Goal: Find specific page/section: Find specific page/section

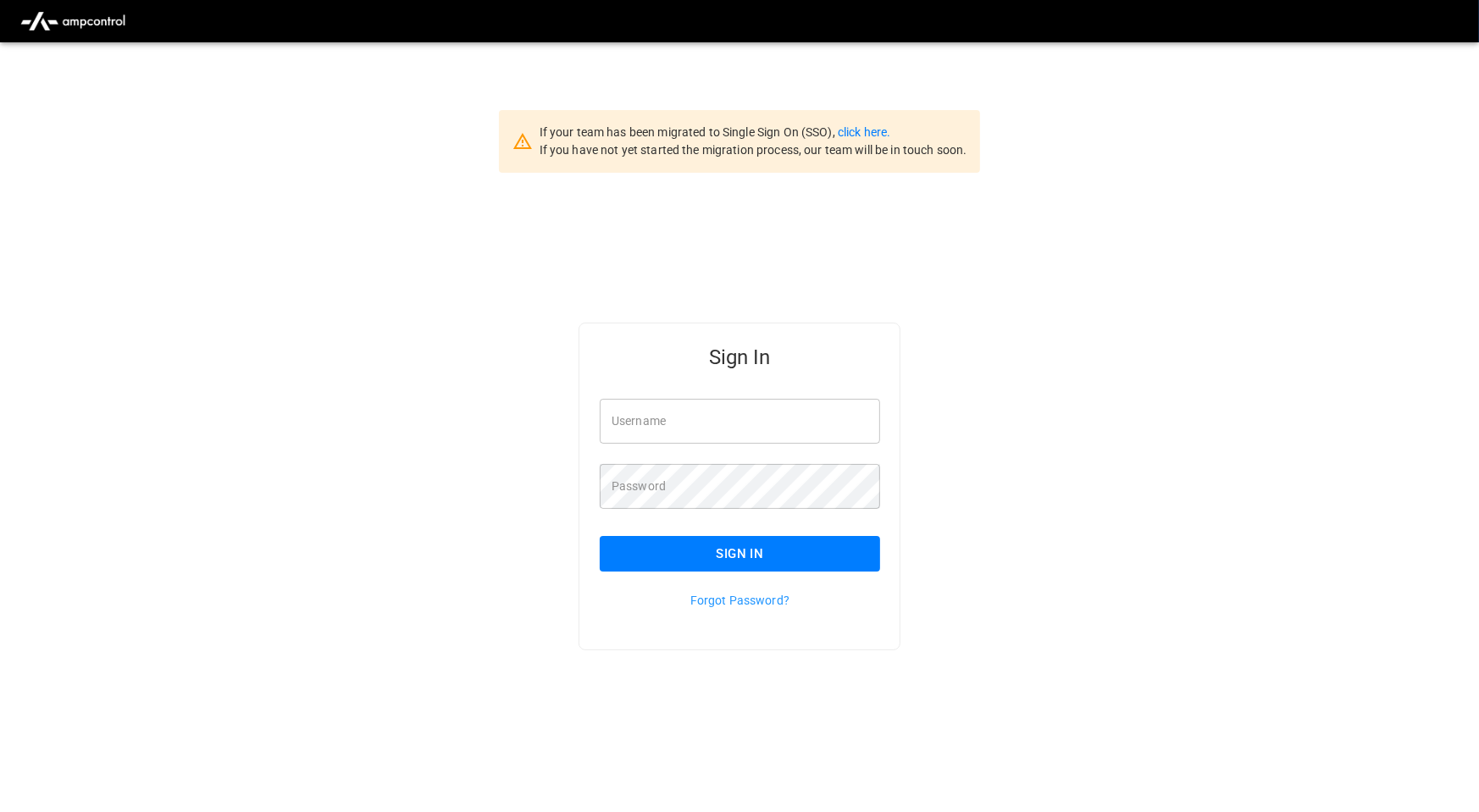
scroll to position [1, 0]
click at [716, 421] on input "Username" at bounding box center [740, 421] width 281 height 45
type input "**********"
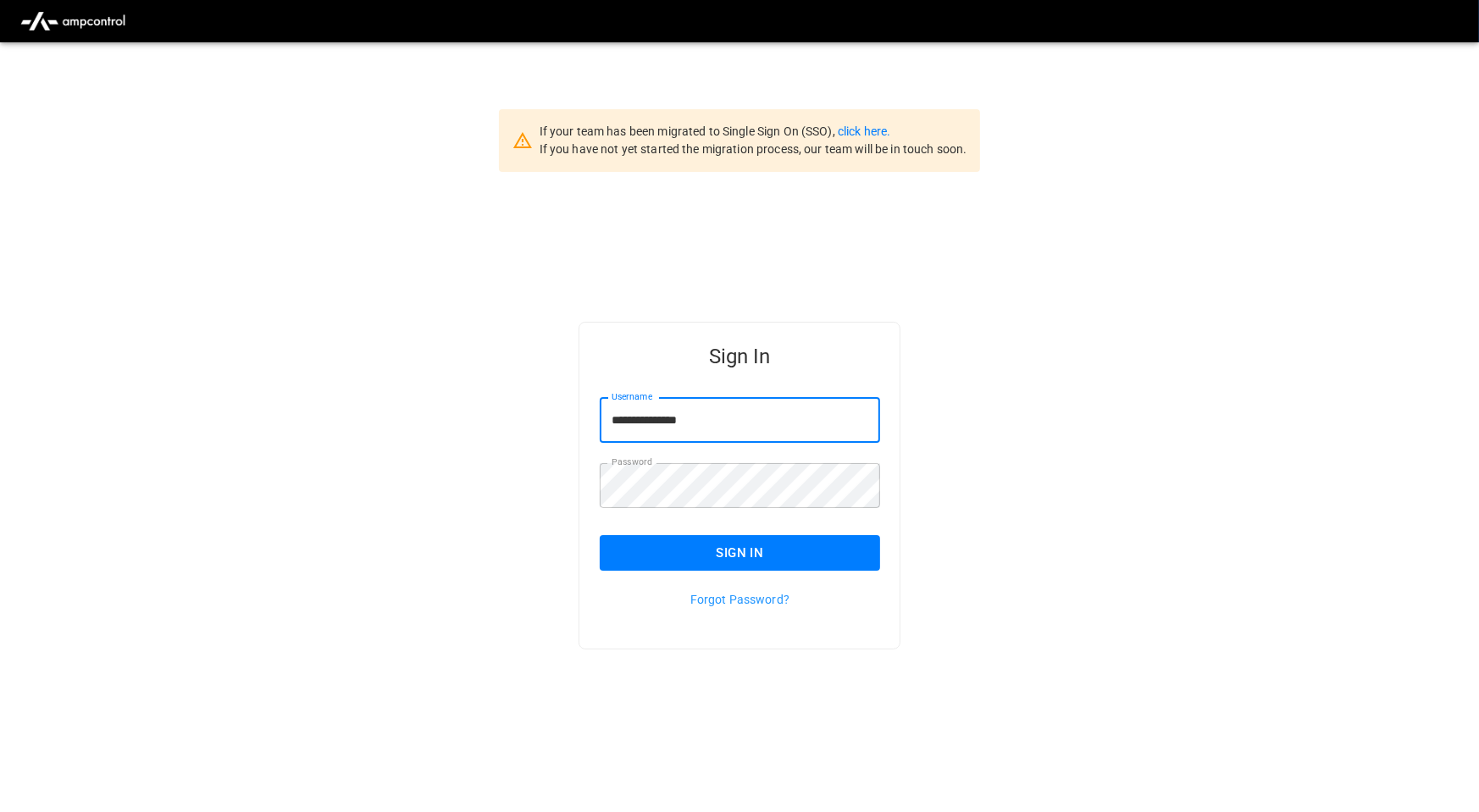
click at [753, 549] on button "Sign In" at bounding box center [740, 553] width 281 height 35
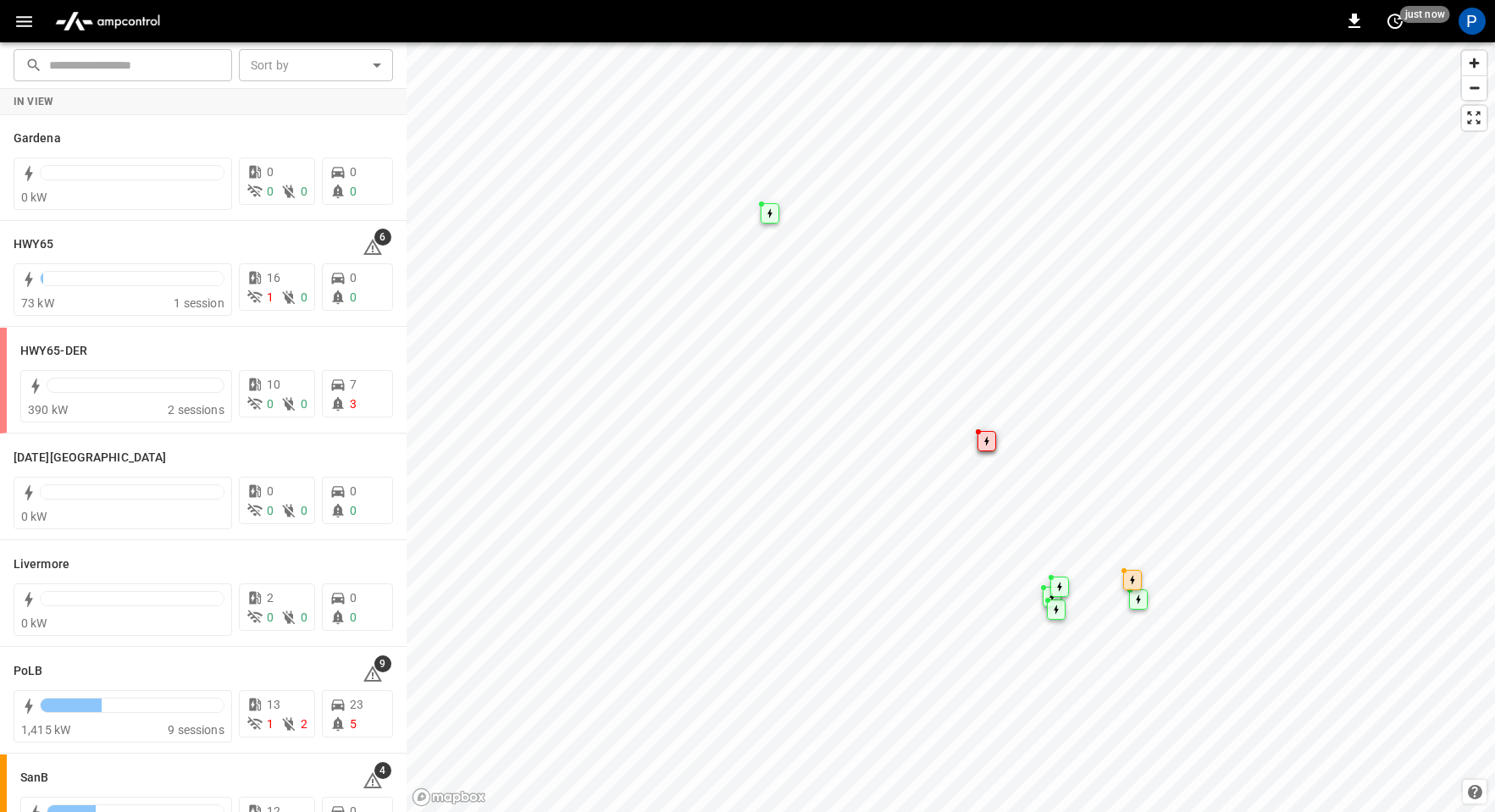
click at [132, 32] on img "menu" at bounding box center [107, 21] width 119 height 32
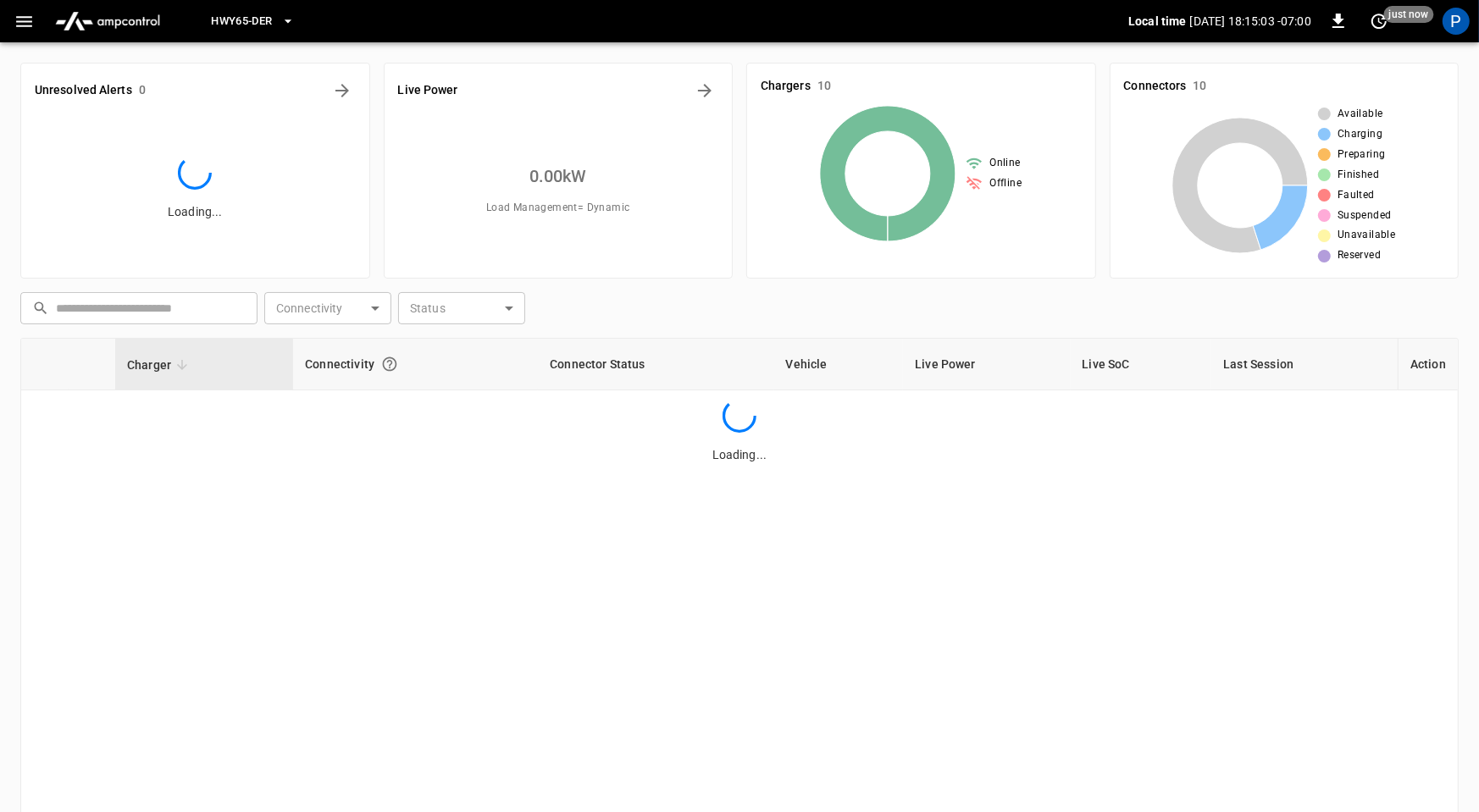
click at [232, 18] on span "HWY65-DER" at bounding box center [241, 21] width 61 height 20
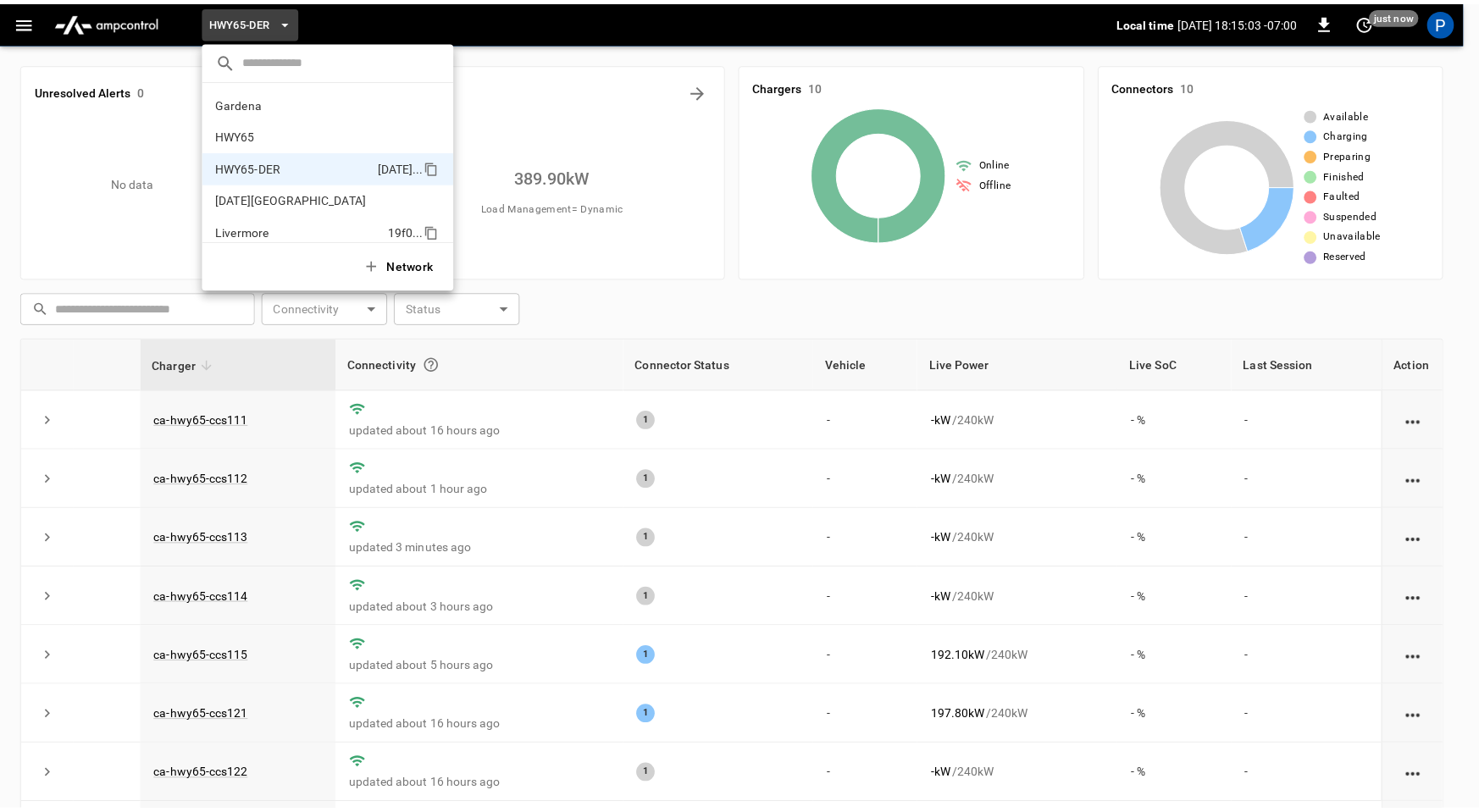
scroll to position [59, 0]
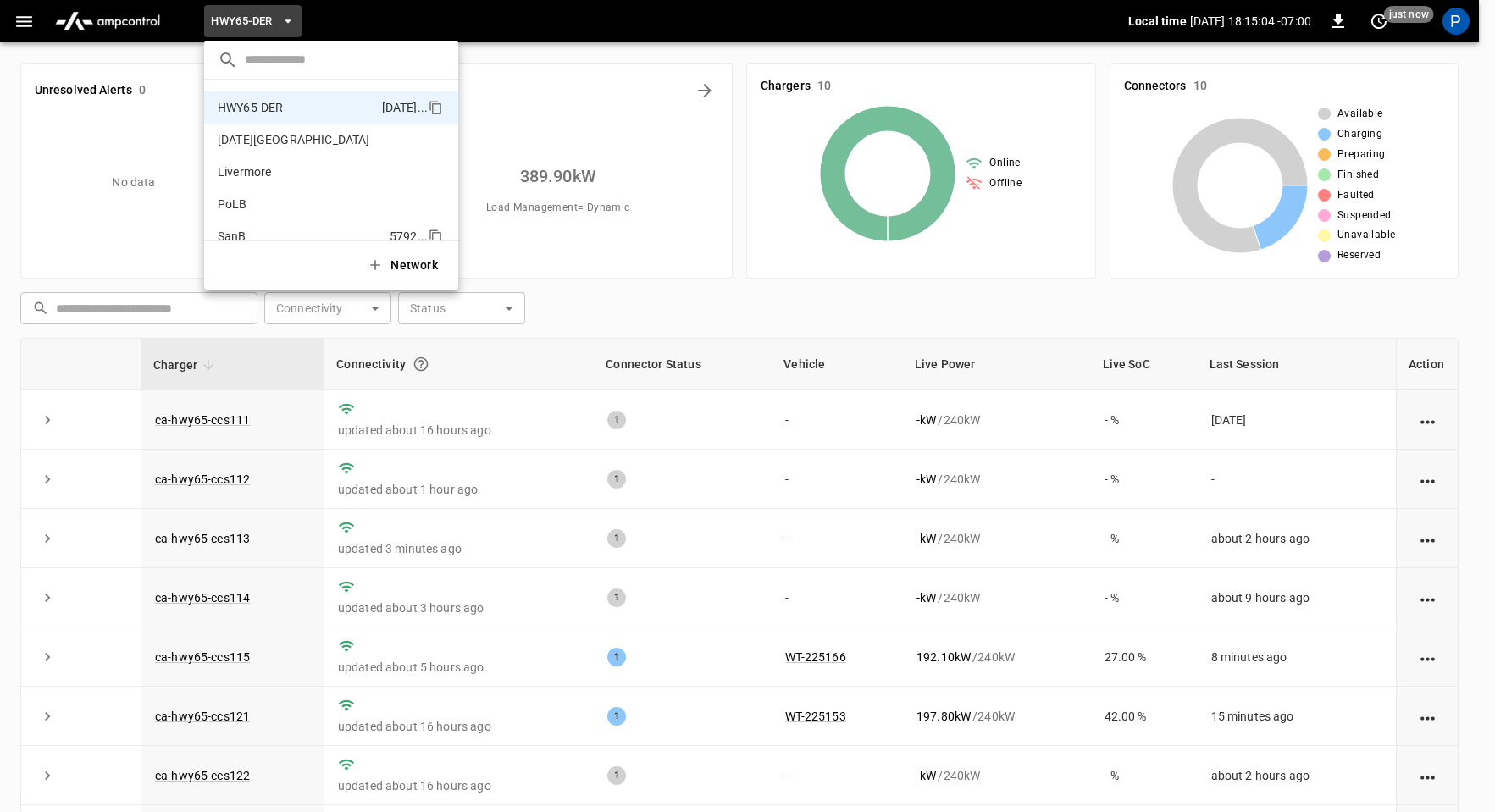
click at [251, 233] on p "SanB" at bounding box center [300, 236] width 165 height 17
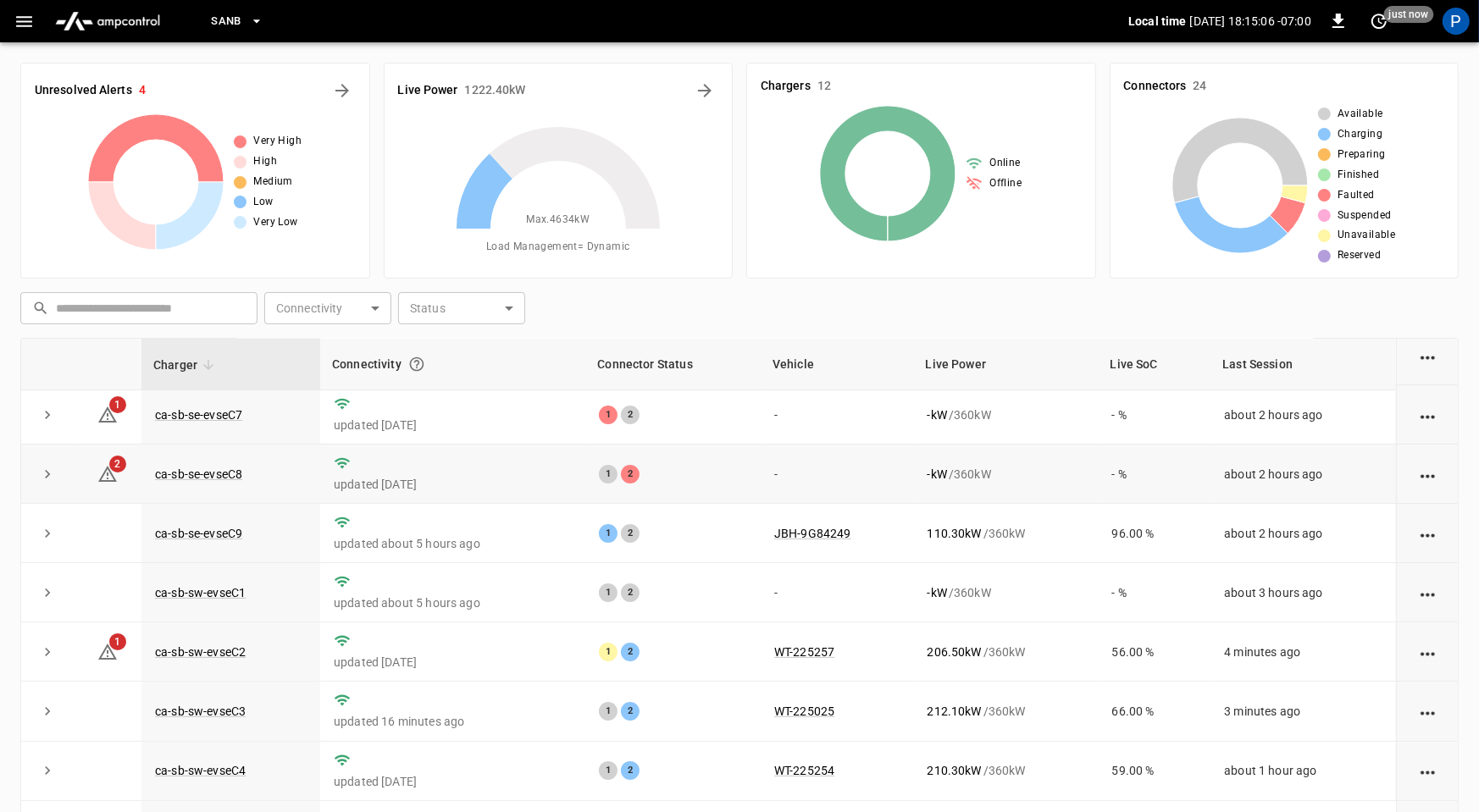
scroll to position [192, 0]
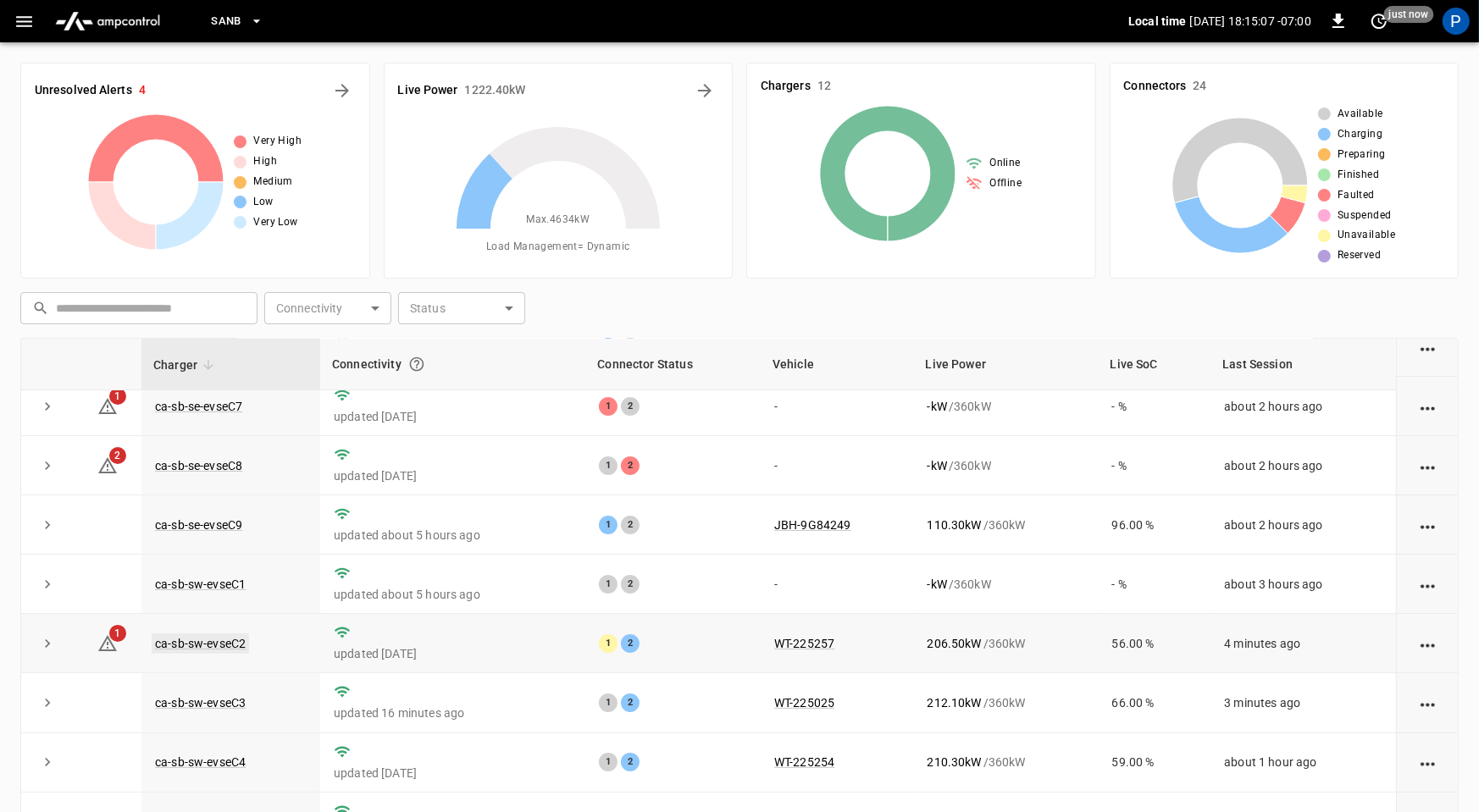
click at [237, 643] on link "ca-sb-sw-evseC2" at bounding box center [201, 643] width 98 height 20
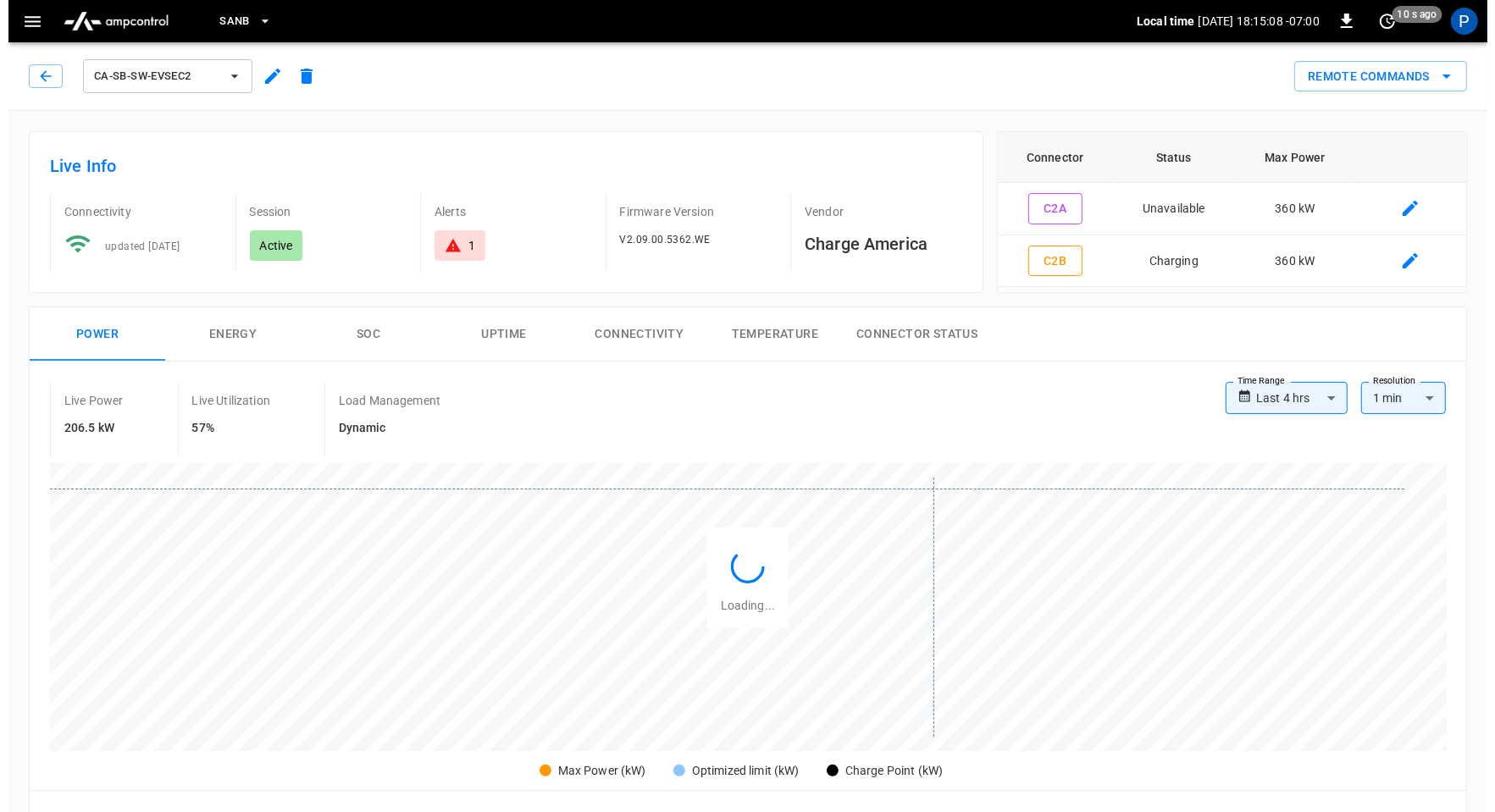
scroll to position [796, 0]
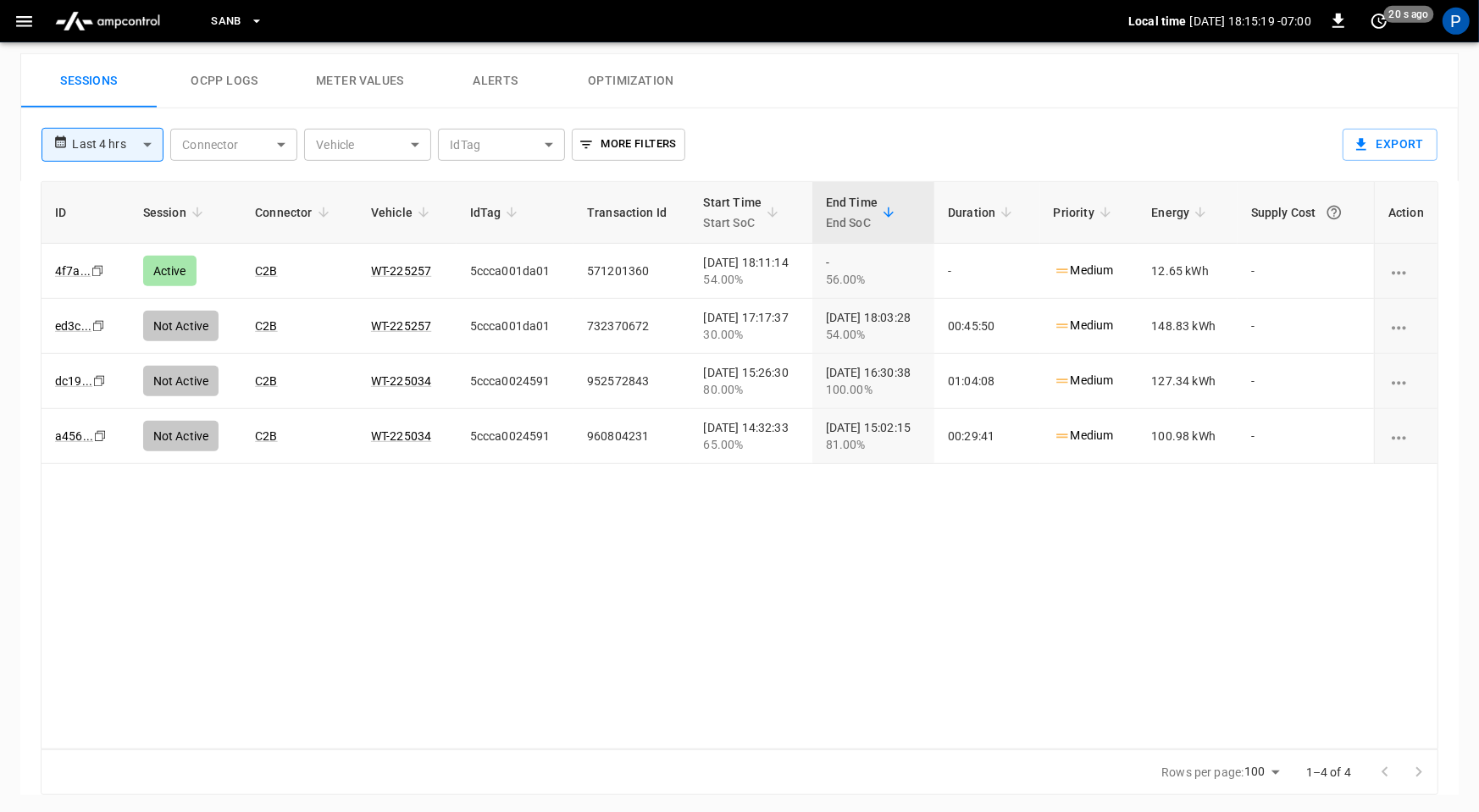
click at [241, 21] on span "SanB" at bounding box center [226, 21] width 30 height 20
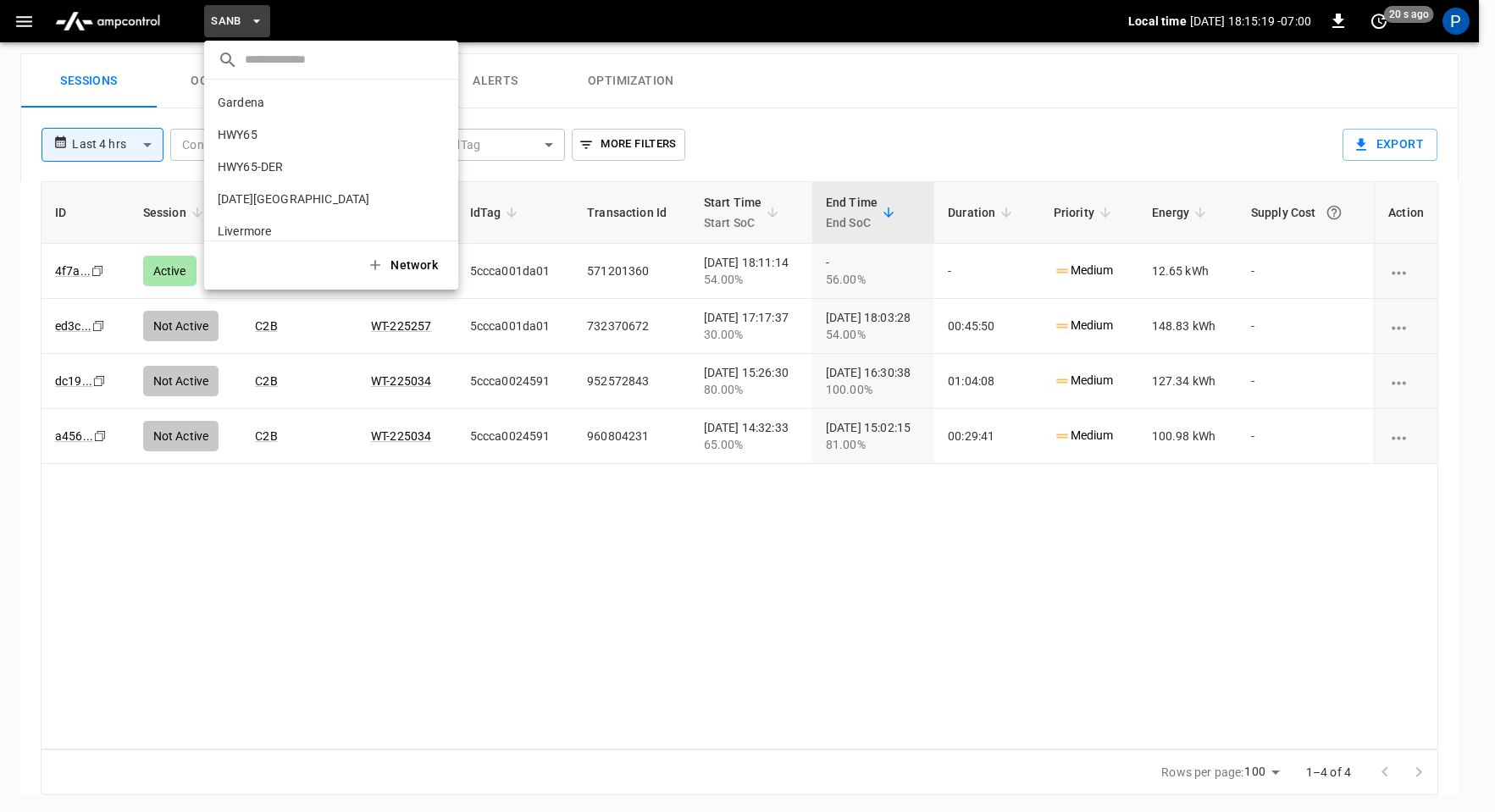
scroll to position [142, 0]
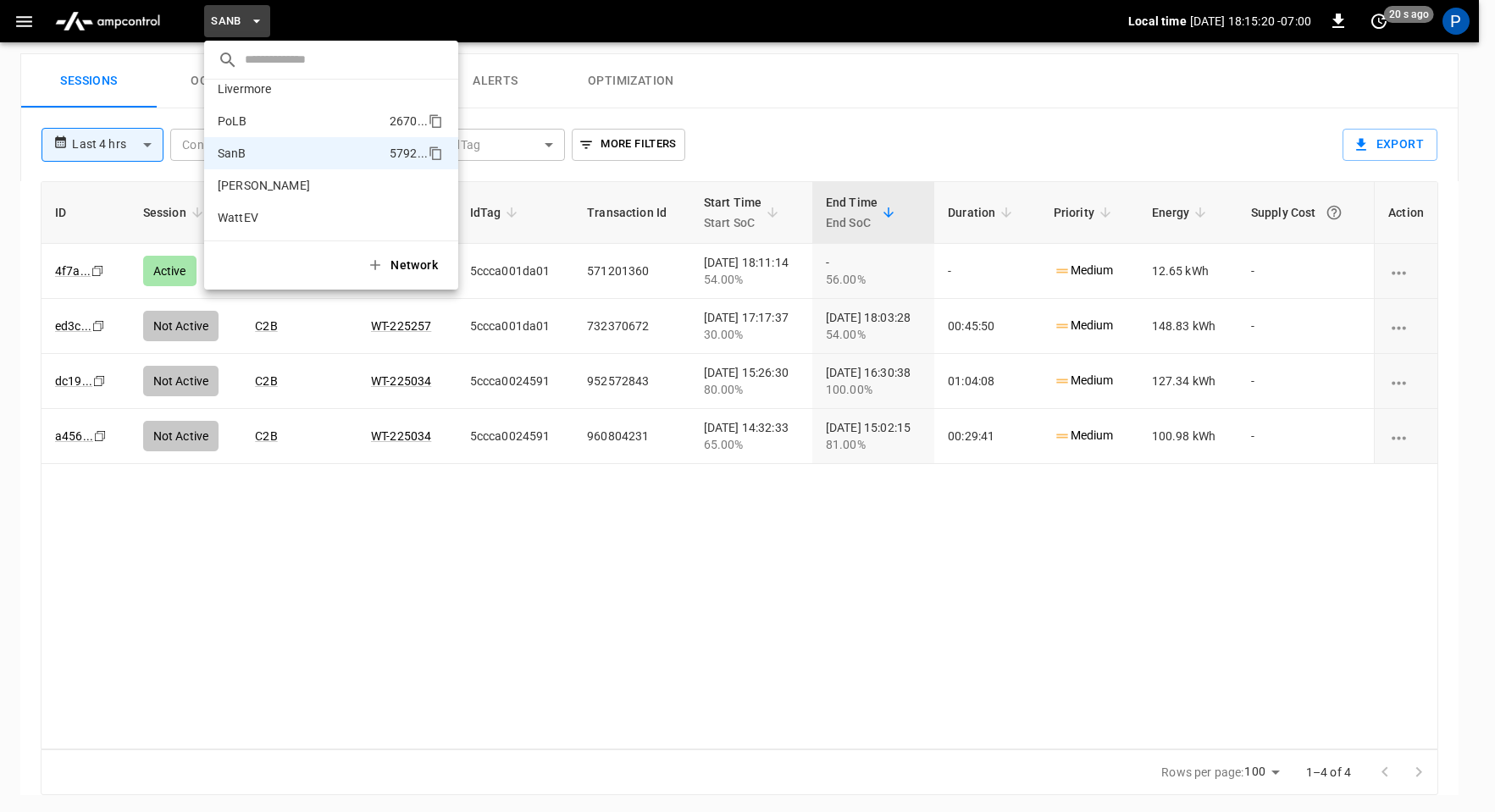
click at [272, 125] on p "PoLB" at bounding box center [300, 121] width 165 height 17
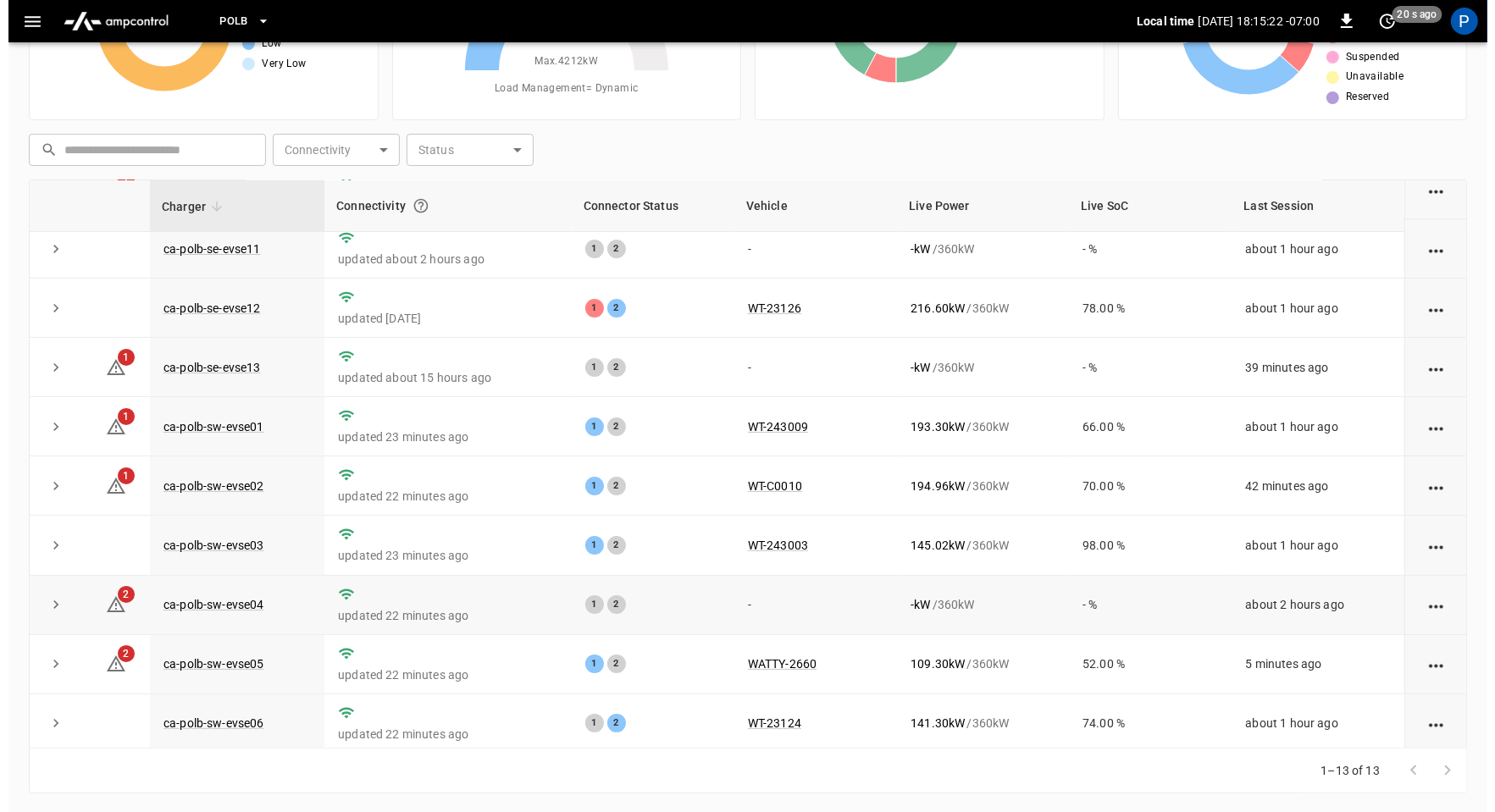
scroll to position [183, 0]
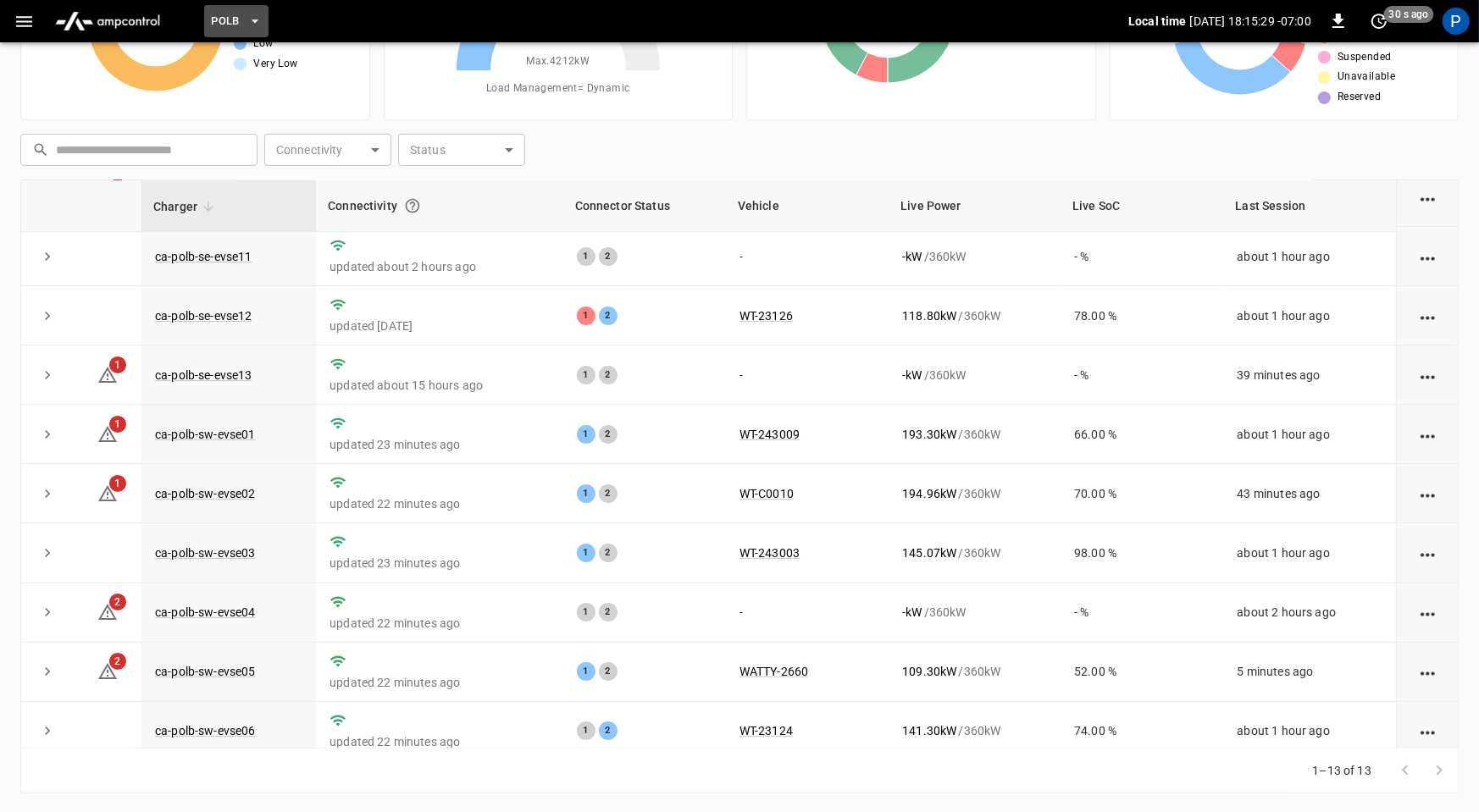
click at [224, 20] on span "PoLB" at bounding box center [225, 21] width 28 height 20
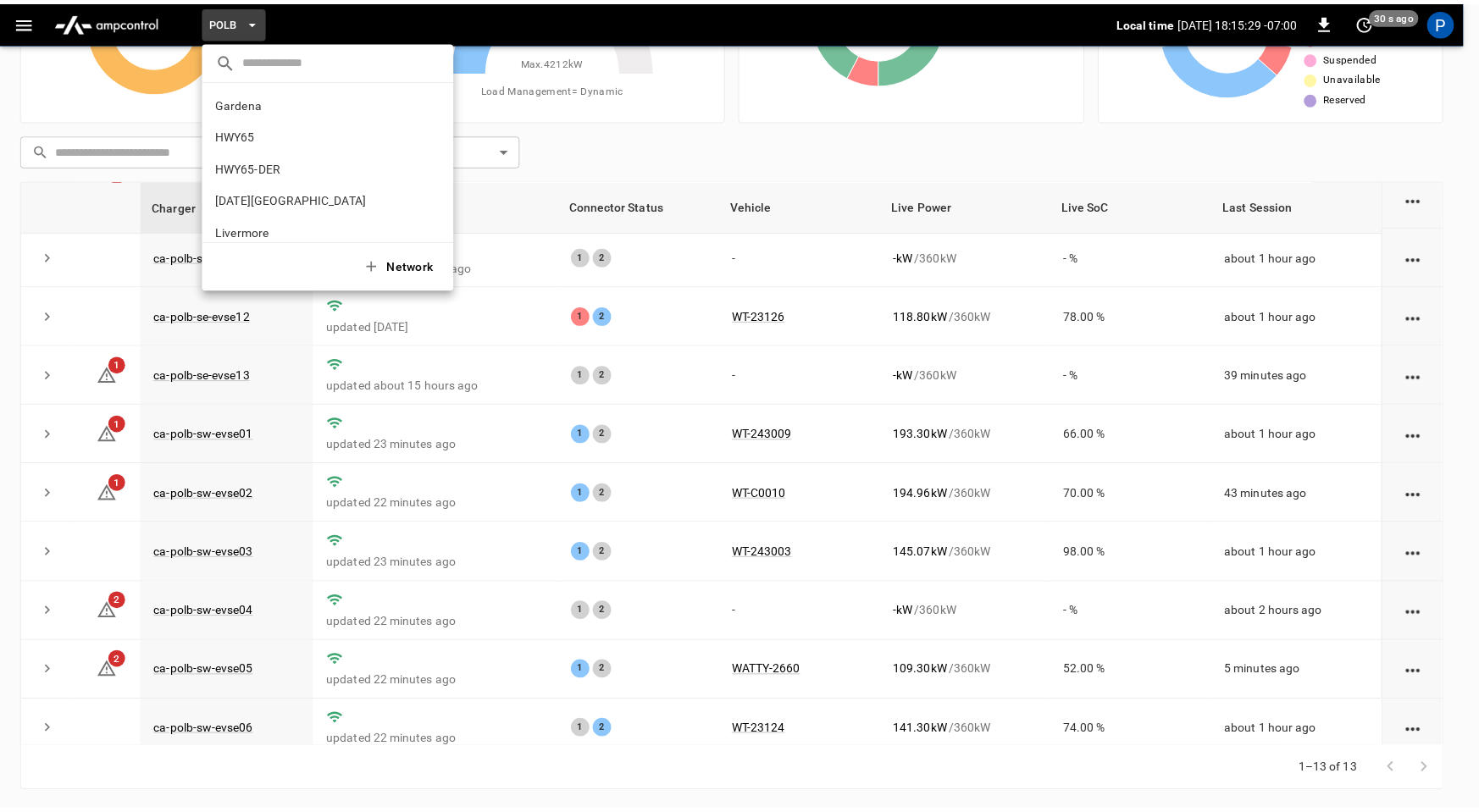
scroll to position [142, 0]
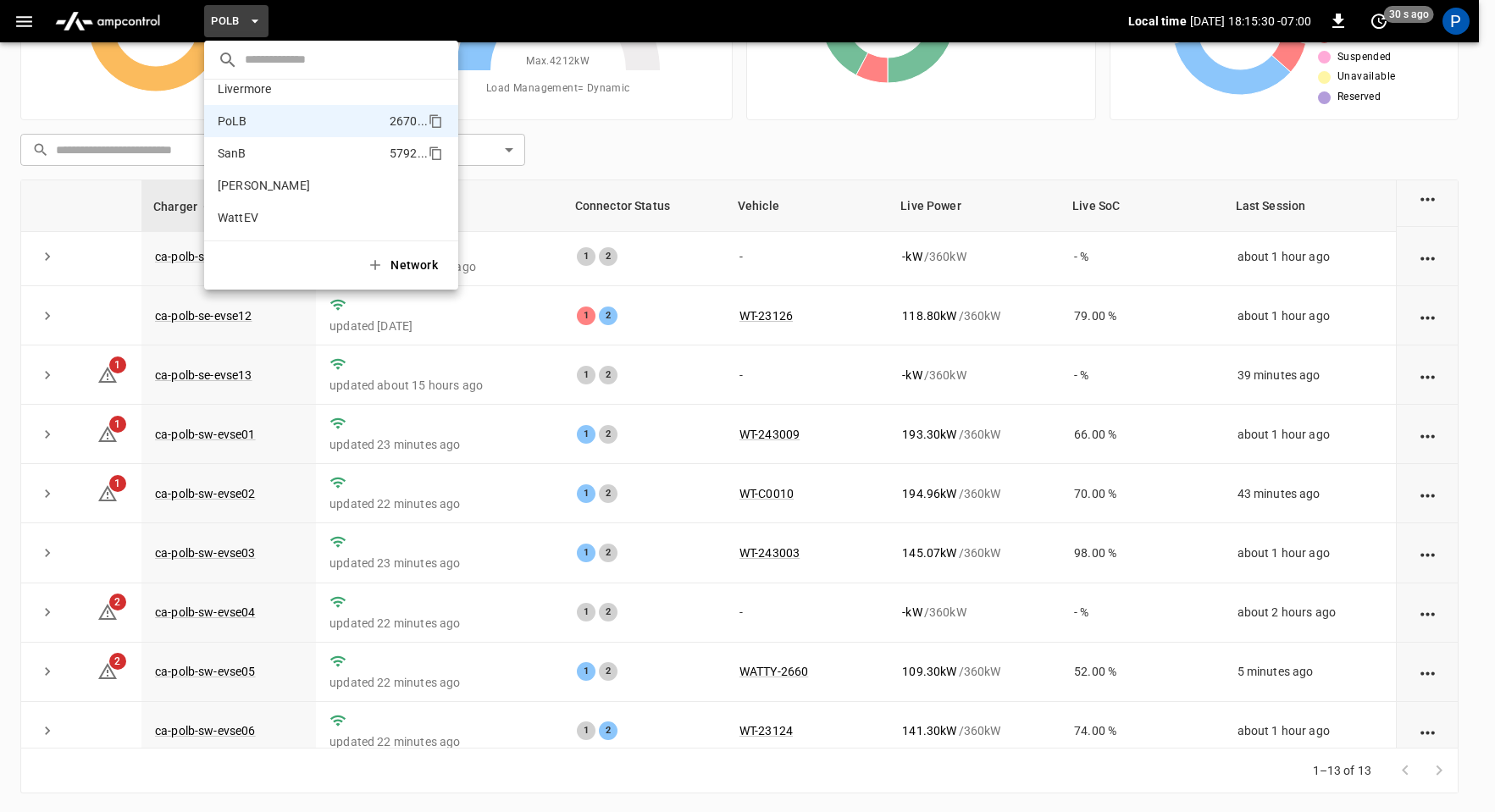
click at [288, 145] on p "SanB" at bounding box center [300, 153] width 165 height 17
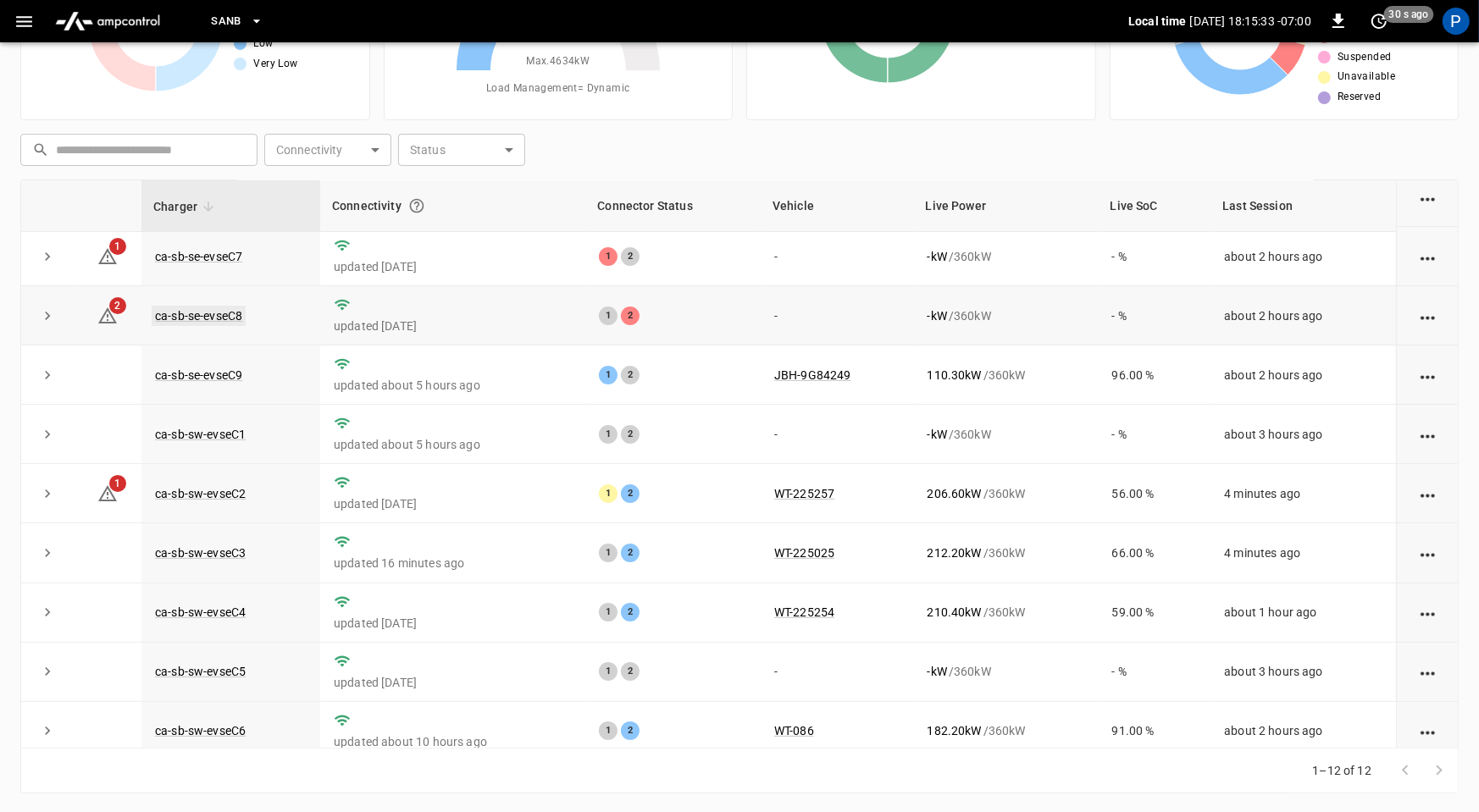
click at [221, 311] on link "ca-sb-se-evseC8" at bounding box center [199, 316] width 94 height 20
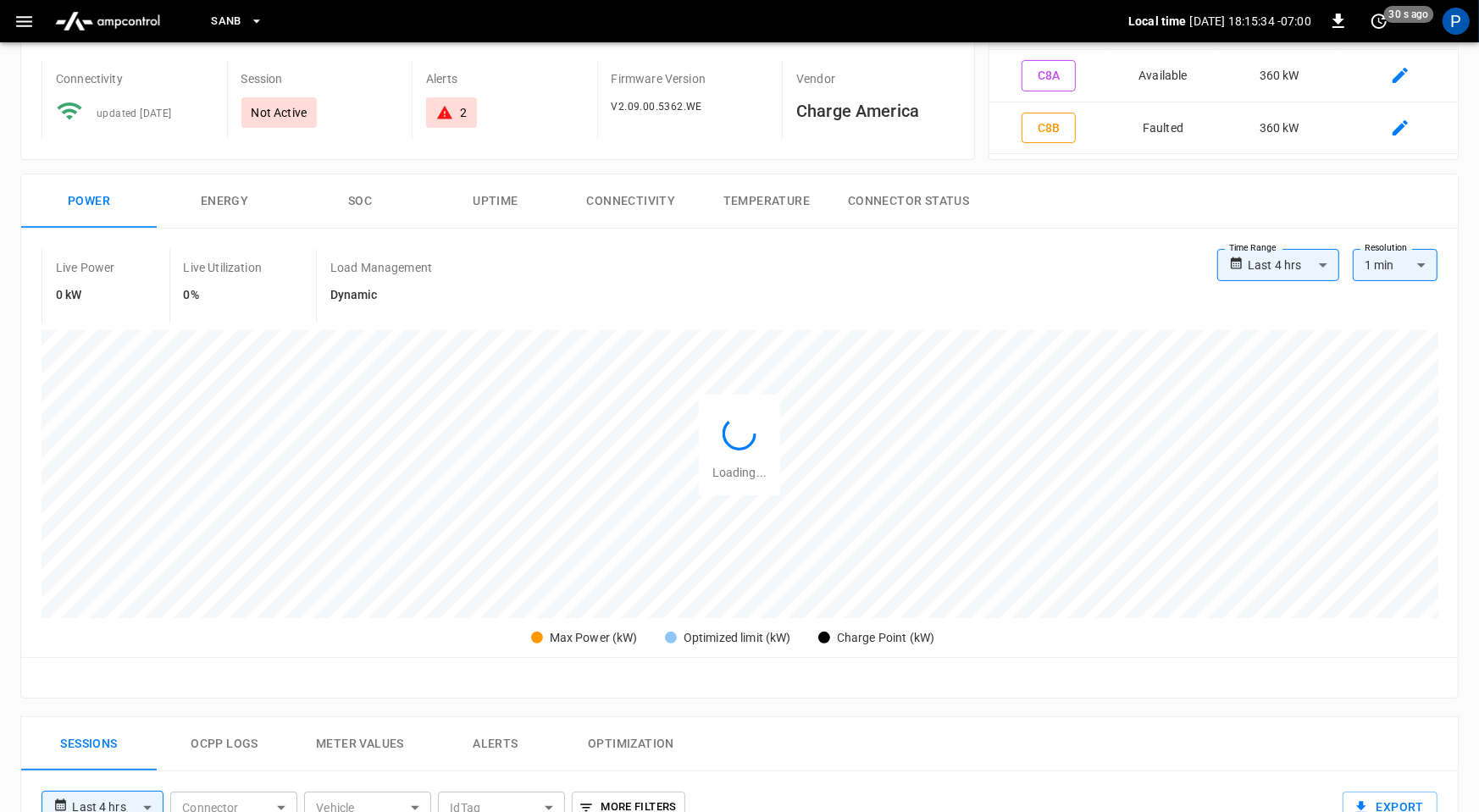
scroll to position [796, 0]
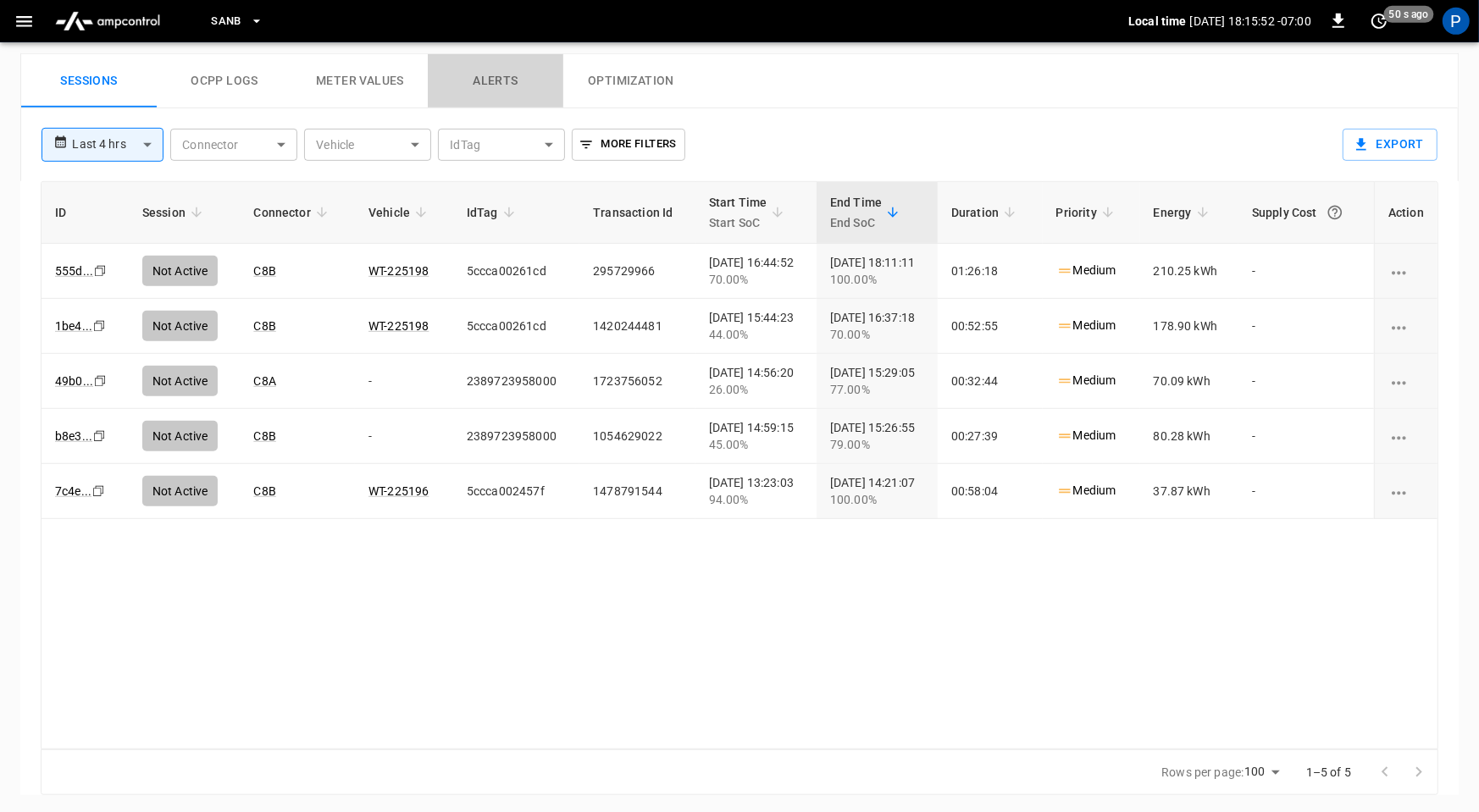
click at [480, 80] on button "Alerts" at bounding box center [495, 81] width 136 height 54
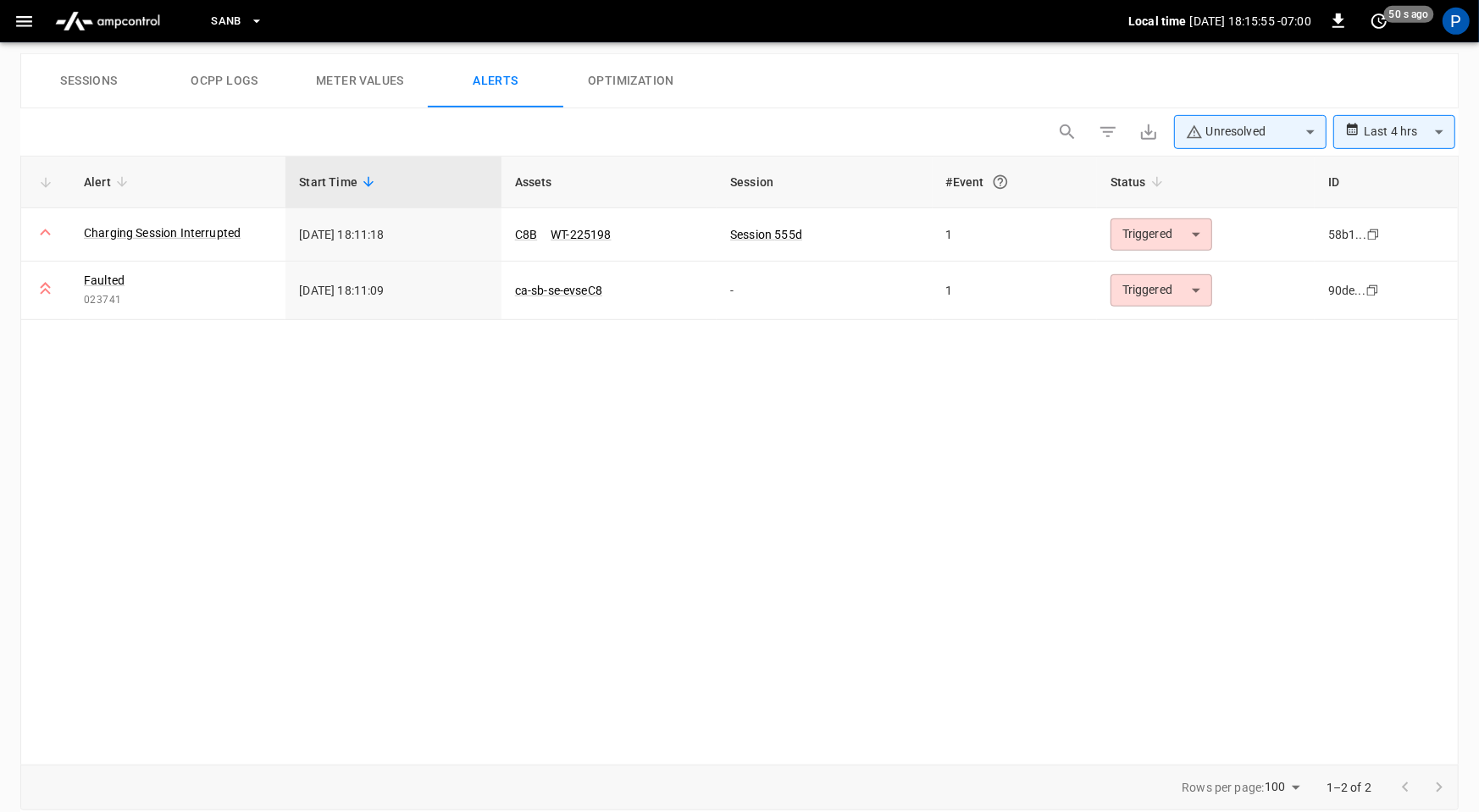
click at [93, 78] on button "Sessions" at bounding box center [89, 81] width 136 height 54
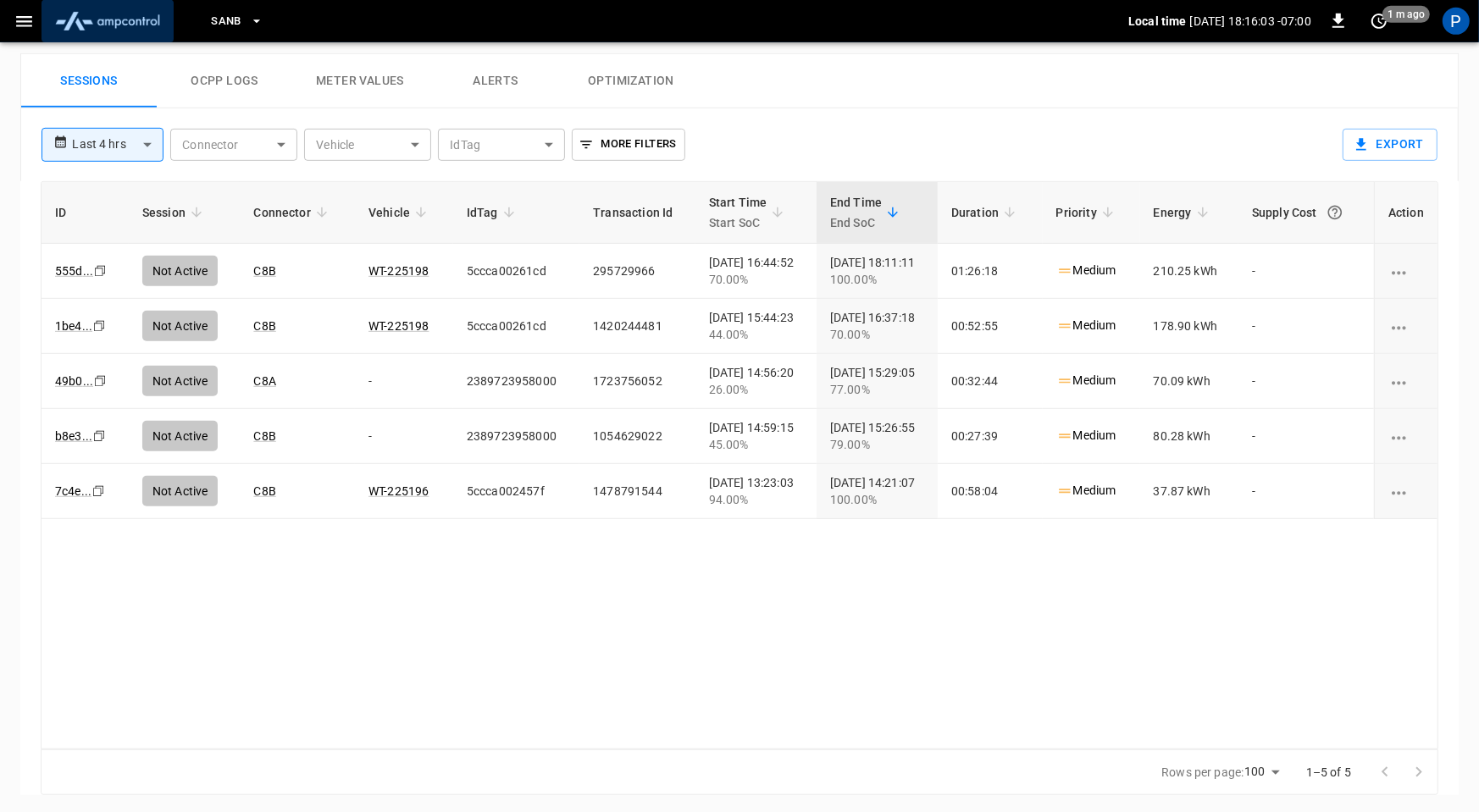
click at [123, 29] on img "menu" at bounding box center [107, 21] width 119 height 32
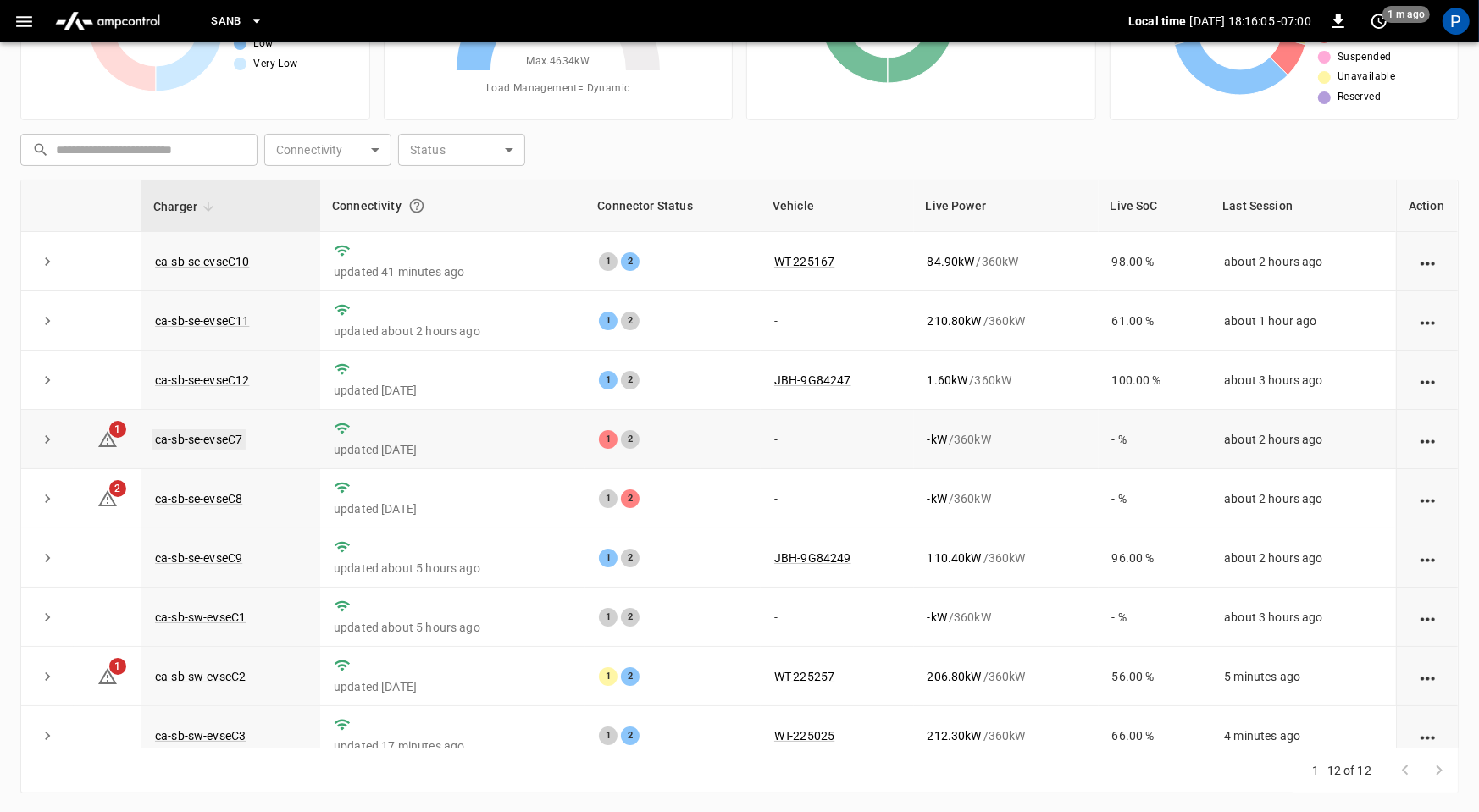
click at [216, 441] on link "ca-sb-se-evseC7" at bounding box center [199, 439] width 94 height 20
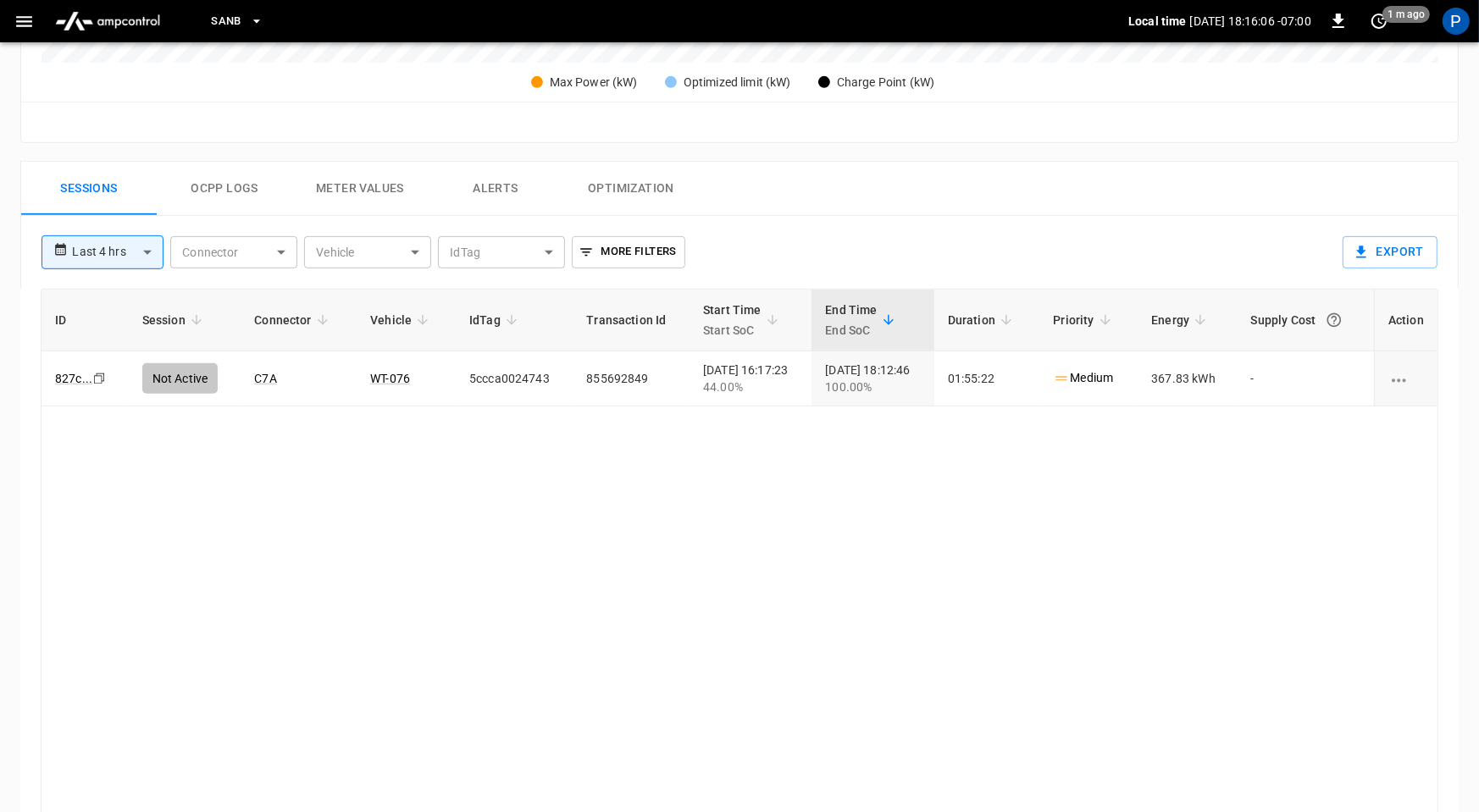
scroll to position [796, 0]
